Goal: Information Seeking & Learning: Learn about a topic

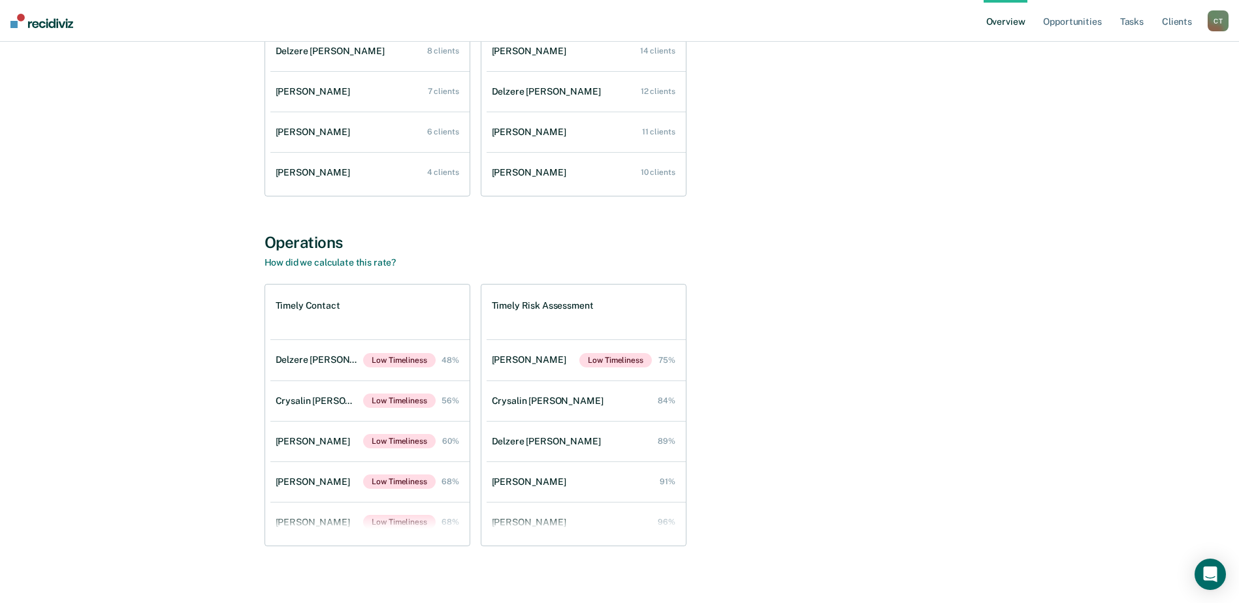
scroll to position [261, 0]
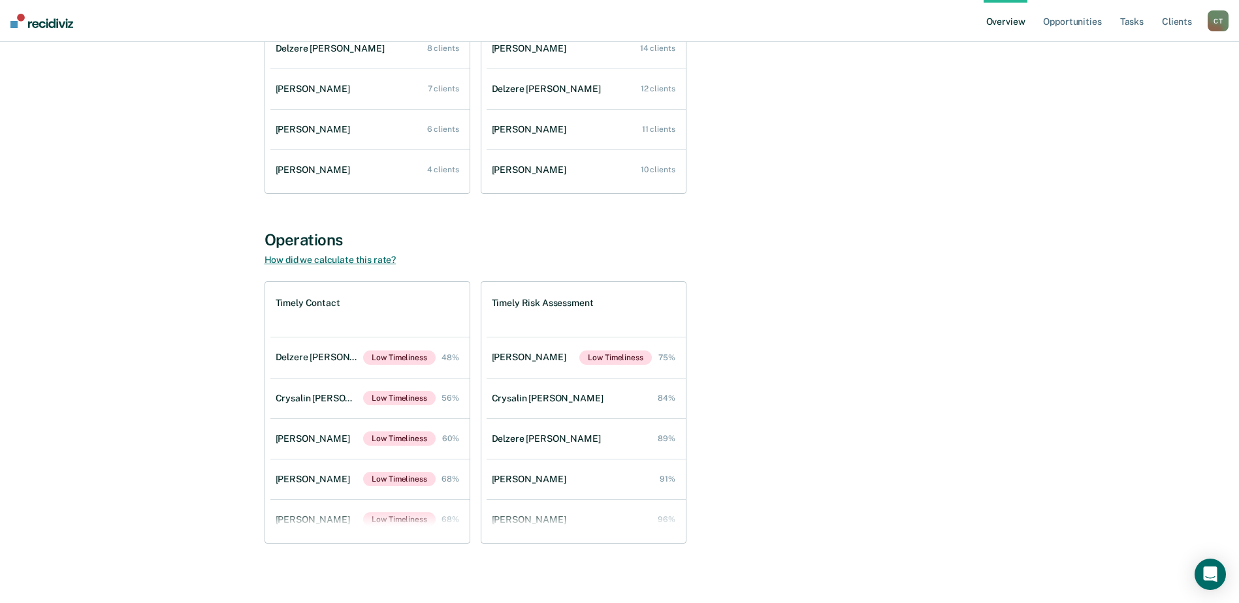
click at [366, 258] on link "How did we calculate this rate?" at bounding box center [331, 260] width 132 height 10
